Goal: Transaction & Acquisition: Book appointment/travel/reservation

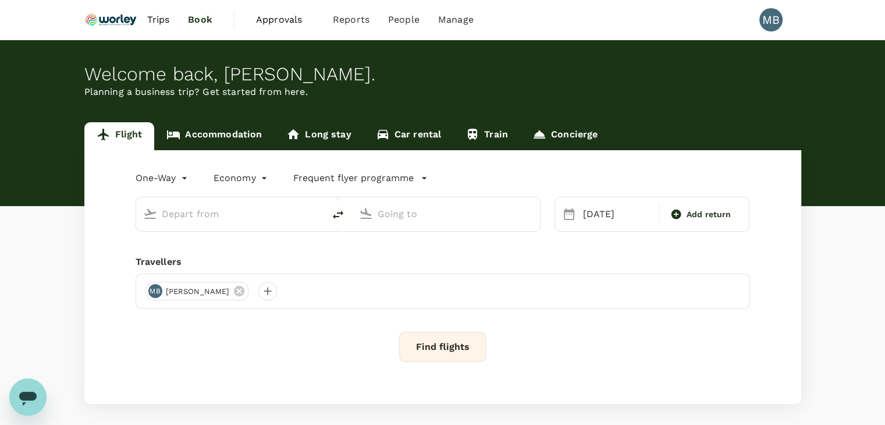
type input "Kuala Lumpur Intl ([GEOGRAPHIC_DATA])"
type input "London Heathrow (LHR)"
type input "Kuala Lumpur Intl ([GEOGRAPHIC_DATA])"
type input "London Heathrow (LHR)"
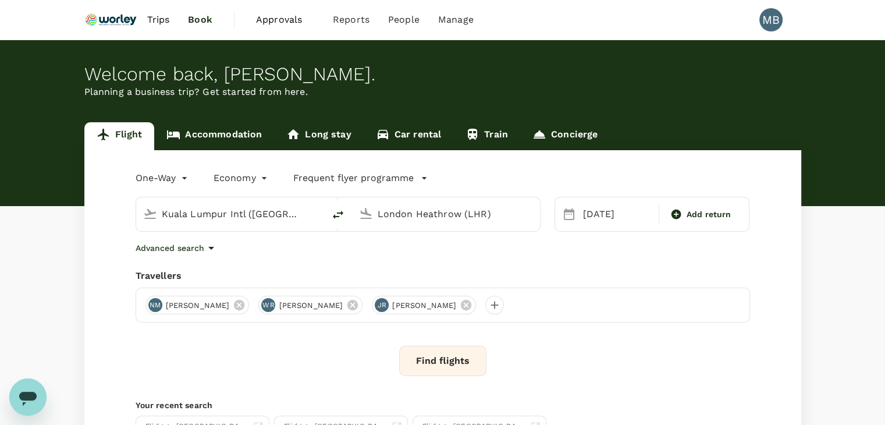
drag, startPoint x: 428, startPoint y: 367, endPoint x: 431, endPoint y: 361, distance: 6.3
click at [431, 364] on button "Find flights" at bounding box center [442, 361] width 87 height 30
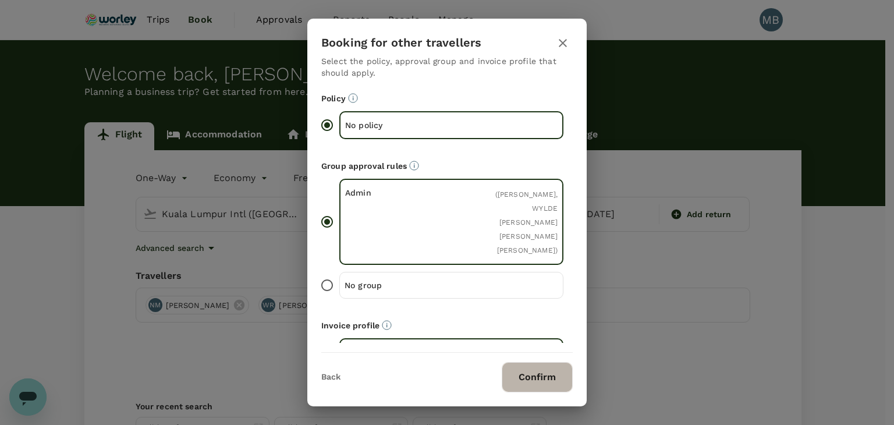
click at [543, 368] on button "Confirm" at bounding box center [537, 377] width 71 height 30
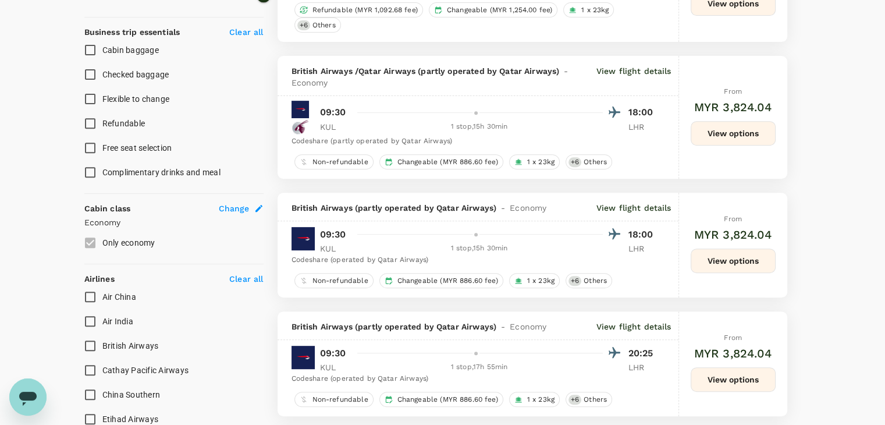
scroll to position [466, 0]
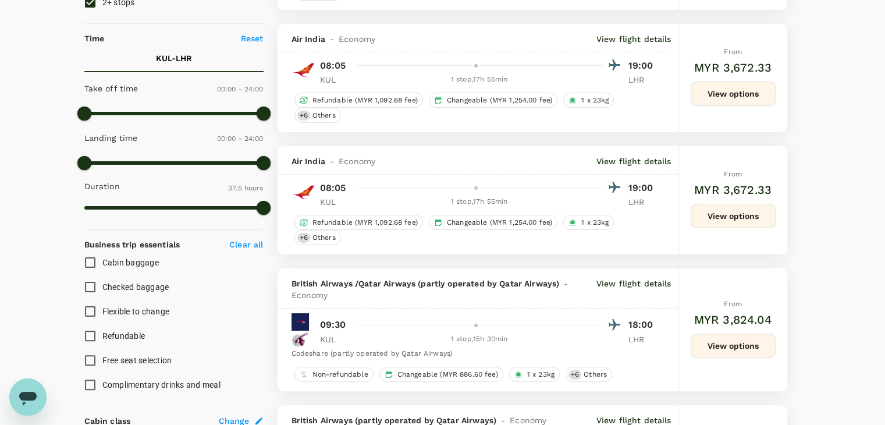
type input "5765"
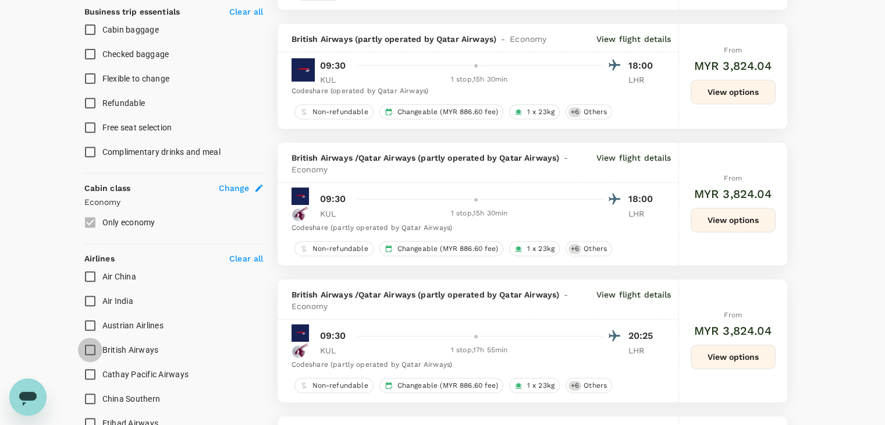
click at [87, 347] on input "British Airways" at bounding box center [90, 350] width 24 height 24
checkbox input "true"
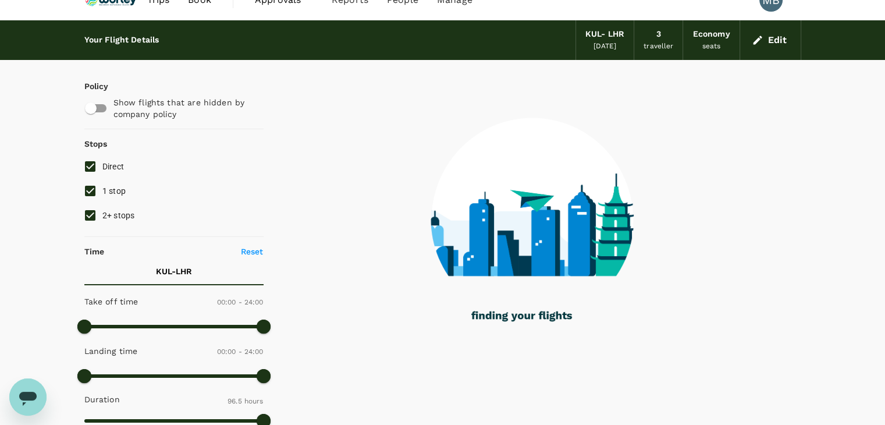
scroll to position [0, 0]
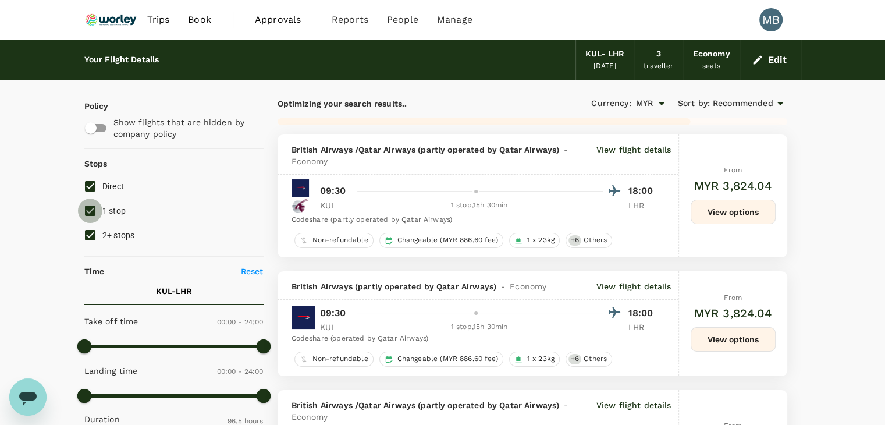
click at [83, 213] on input "1 stop" at bounding box center [90, 210] width 24 height 24
checkbox input "false"
click at [89, 237] on input "2+ stops" at bounding box center [90, 235] width 24 height 24
checkbox input "false"
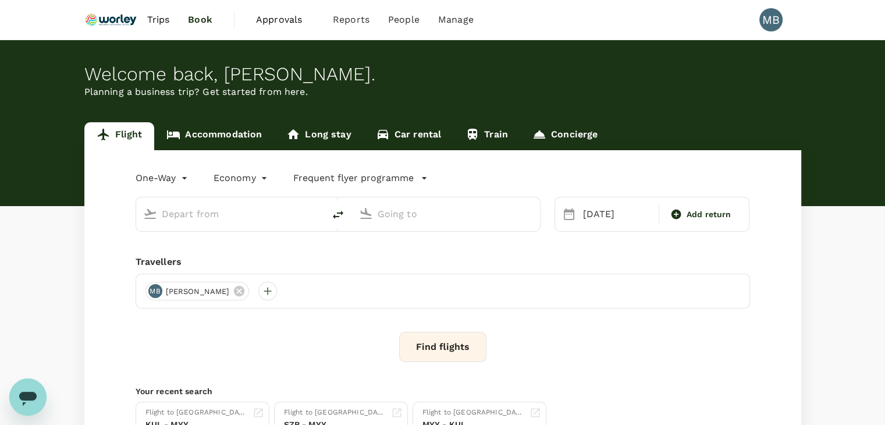
type input "Kuala Lumpur Intl ([GEOGRAPHIC_DATA])"
type input "London Heathrow (LHR)"
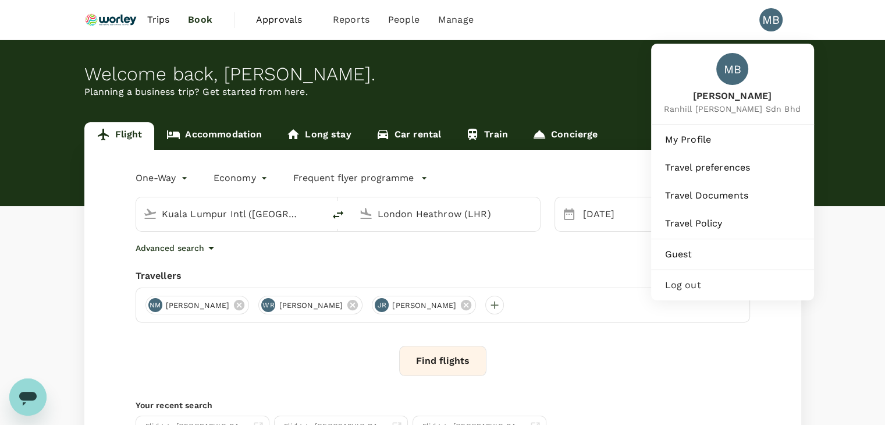
click at [710, 291] on span "Log out" at bounding box center [732, 285] width 135 height 14
